Goal: Task Accomplishment & Management: Use online tool/utility

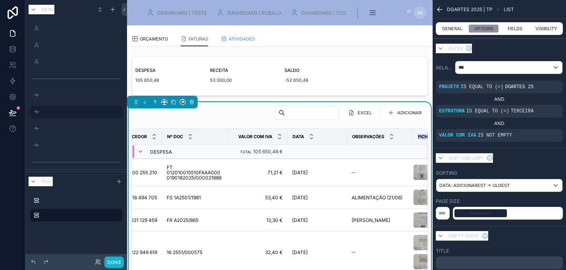
click at [248, 39] on span "ATIVIDADES" at bounding box center [242, 39] width 26 height 8
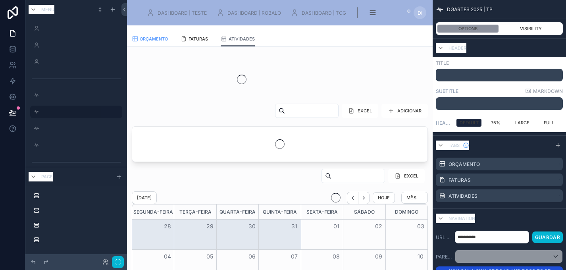
click at [167, 37] on span "ORÇAMENTO" at bounding box center [154, 39] width 28 height 8
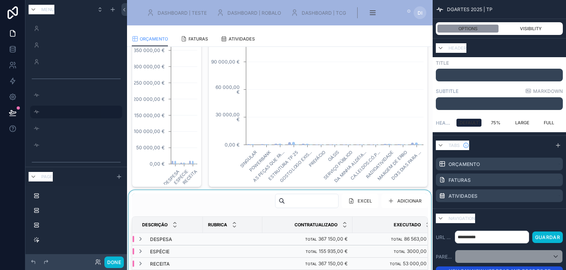
scroll to position [124, 0]
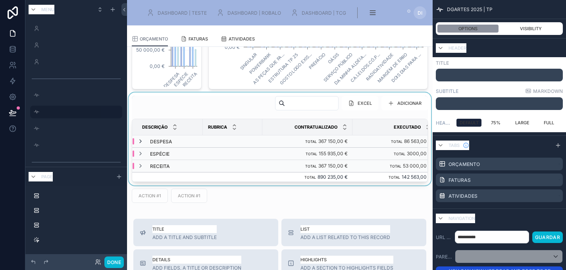
click at [142, 140] on icon at bounding box center [140, 141] width 6 height 6
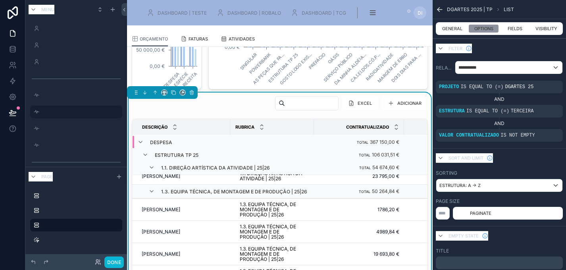
scroll to position [0, 0]
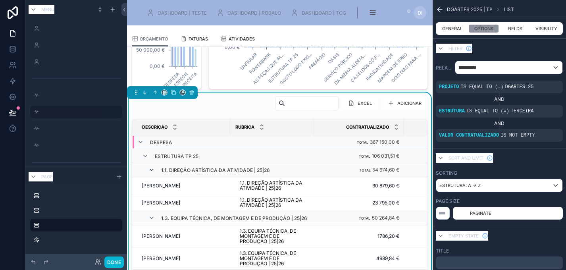
click at [149, 167] on icon at bounding box center [151, 170] width 6 height 6
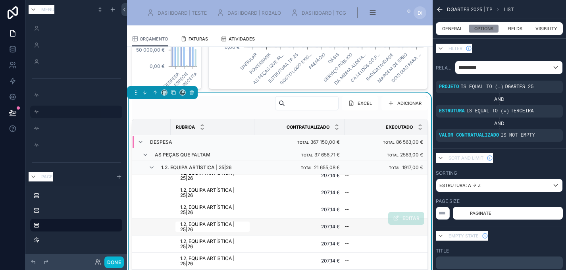
scroll to position [265, 0]
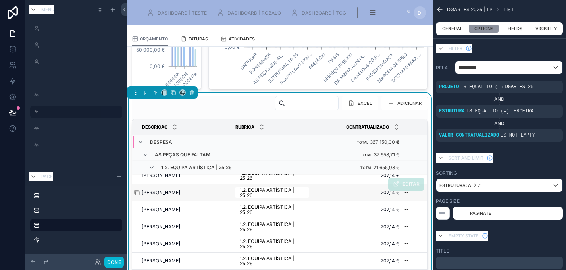
click at [162, 190] on span "[PERSON_NAME]" at bounding box center [161, 192] width 38 height 5
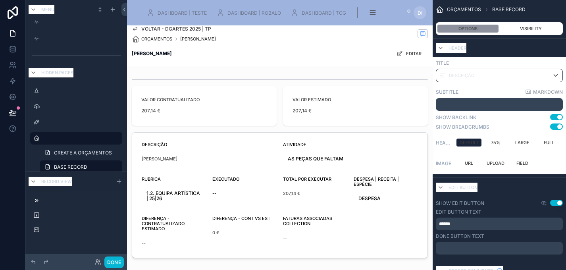
click at [155, 28] on span "Voltar - DGARTES 2025 | TP" at bounding box center [176, 28] width 70 height 5
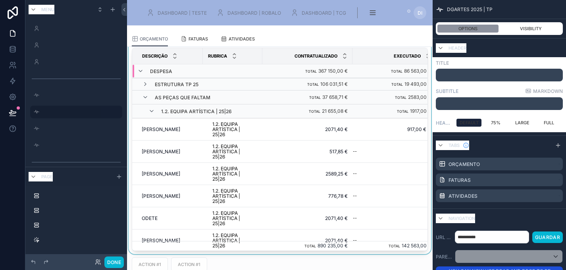
scroll to position [194, 0]
click at [154, 109] on icon at bounding box center [151, 112] width 6 height 6
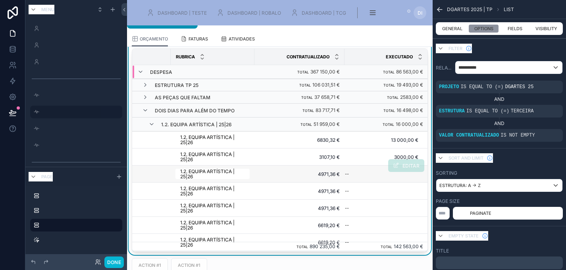
scroll to position [0, 0]
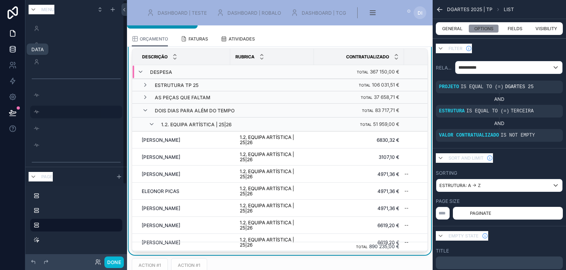
click at [13, 50] on icon at bounding box center [12, 48] width 5 height 3
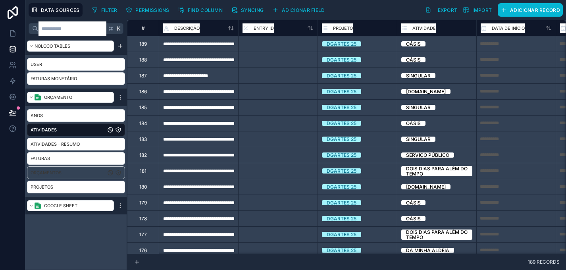
click at [64, 171] on div "Orçamentos" at bounding box center [76, 172] width 98 height 13
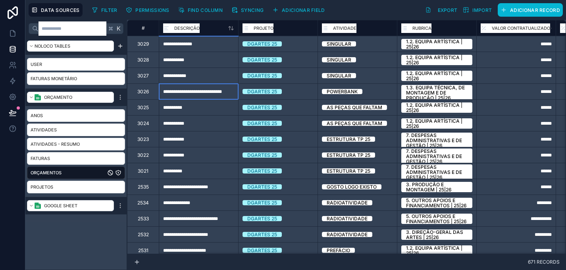
click at [211, 92] on div "**********" at bounding box center [198, 91] width 79 height 16
click at [211, 92] on input "**********" at bounding box center [198, 91] width 79 height 15
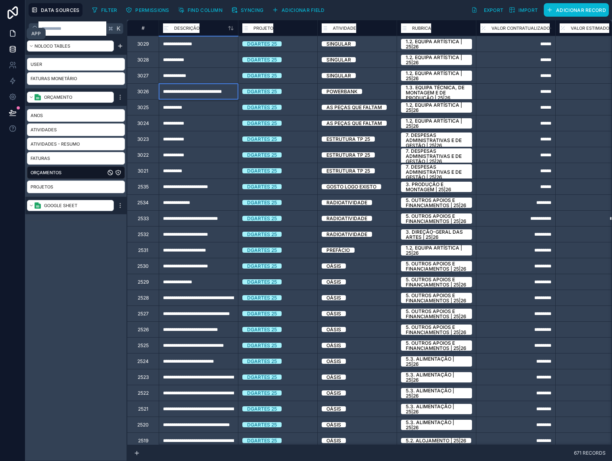
click at [15, 34] on icon at bounding box center [13, 33] width 8 height 8
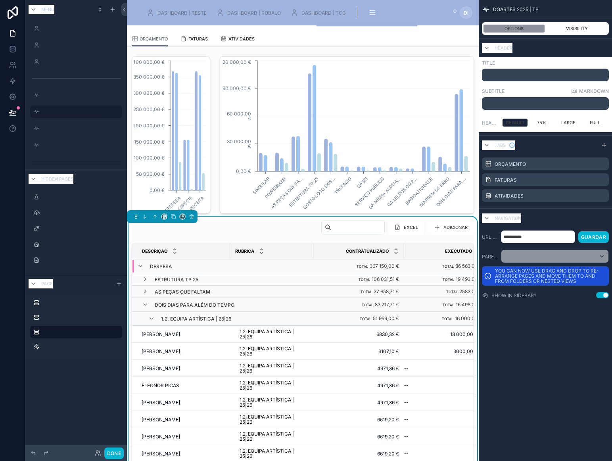
click at [373, 12] on icon "scrollable content" at bounding box center [373, 13] width 8 height 8
